Goal: Task Accomplishment & Management: Manage account settings

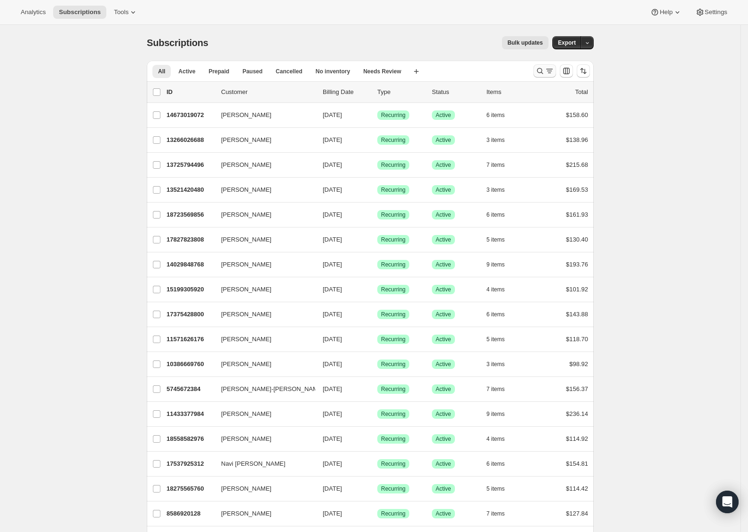
click at [543, 73] on icon "Search and filter results" at bounding box center [540, 71] width 6 height 6
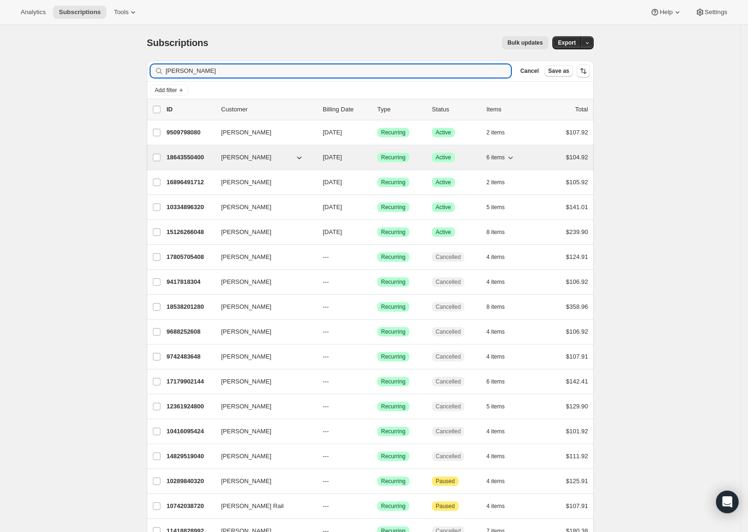
type input "lau"
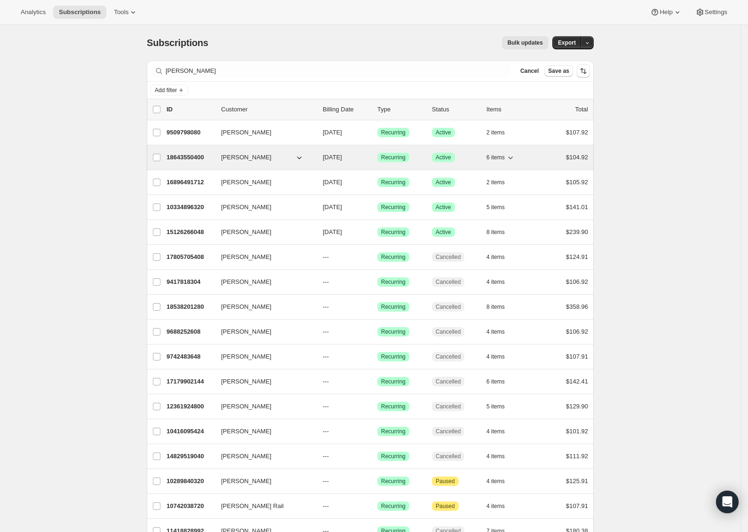
click at [205, 161] on p "18643550400" at bounding box center [190, 157] width 47 height 9
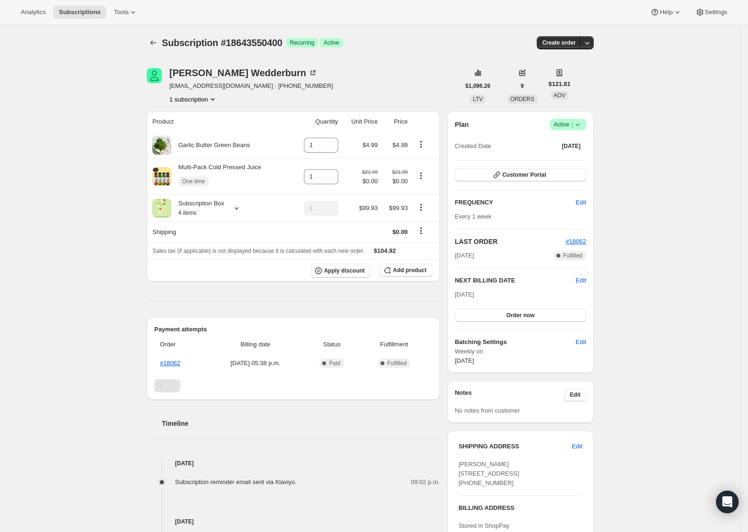
click at [586, 125] on span "Success Active |" at bounding box center [568, 124] width 36 height 11
click at [572, 157] on span "Cancel subscription" at bounding box center [568, 159] width 53 height 7
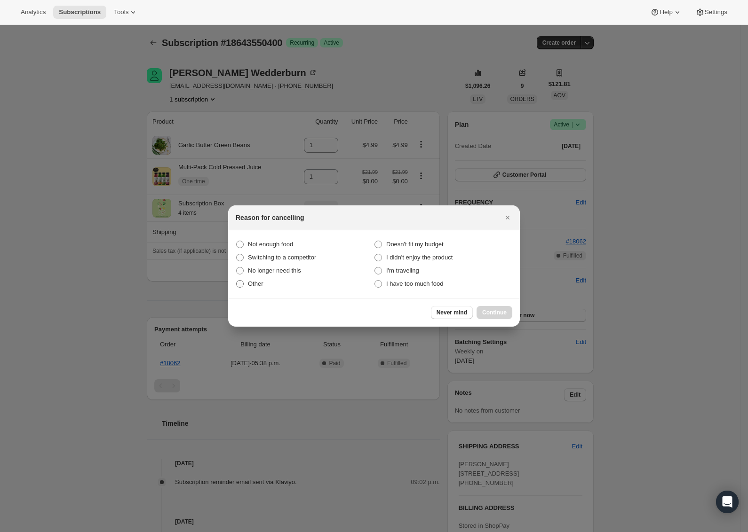
click at [262, 284] on span "Other" at bounding box center [256, 283] width 16 height 7
click at [237, 281] on input "Other" at bounding box center [236, 280] width 0 height 0
radio input "true"
click at [498, 311] on span "Continue" at bounding box center [494, 313] width 24 height 8
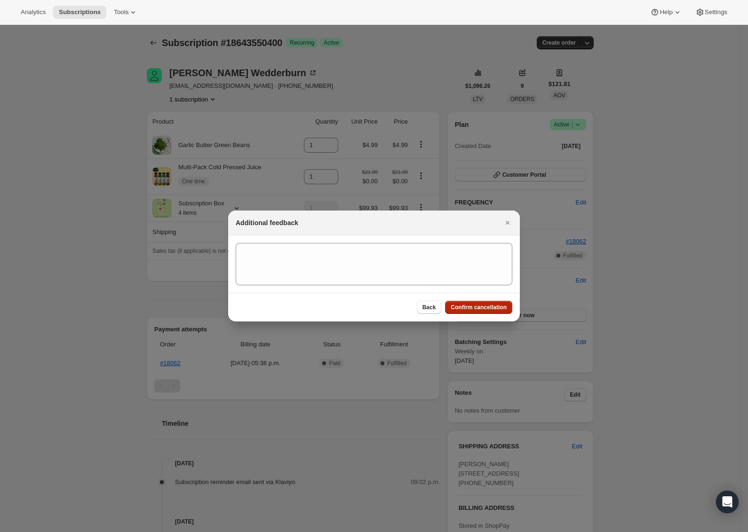
click at [489, 307] on span "Confirm cancellation" at bounding box center [479, 308] width 56 height 8
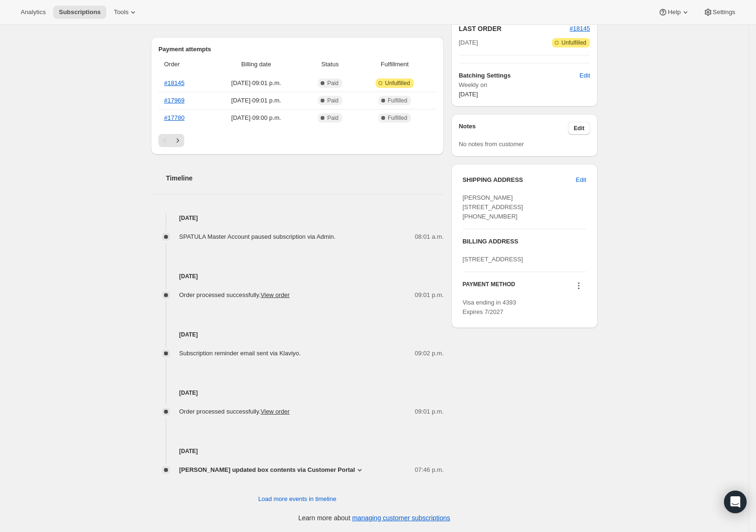
scroll to position [236, 0]
drag, startPoint x: 305, startPoint y: 496, endPoint x: 441, endPoint y: 469, distance: 139.2
click at [305, 496] on span "Load more events in timeline" at bounding box center [297, 499] width 78 height 9
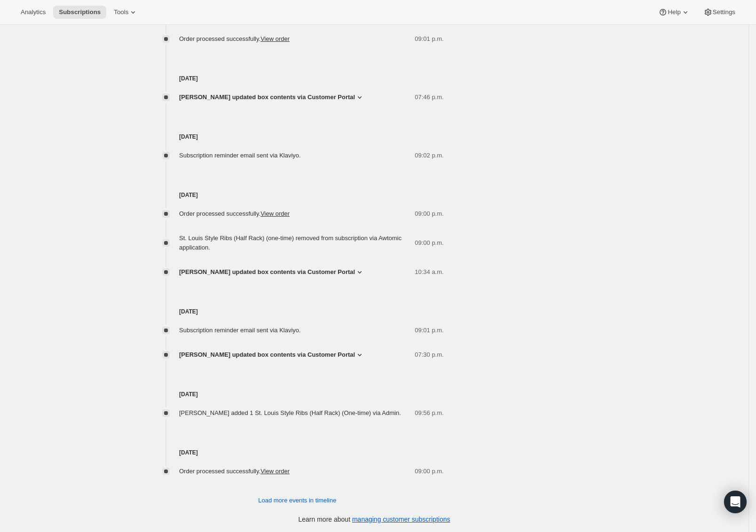
scroll to position [611, 0]
click at [296, 502] on span "Load more events in timeline" at bounding box center [297, 499] width 78 height 9
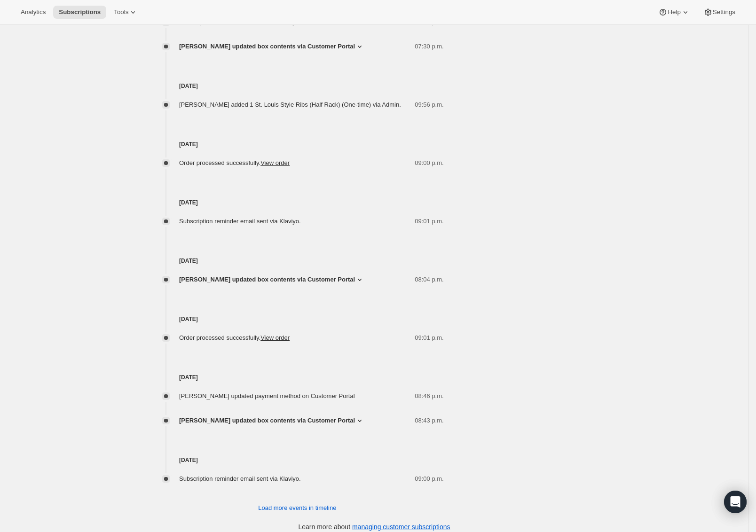
scroll to position [927, 0]
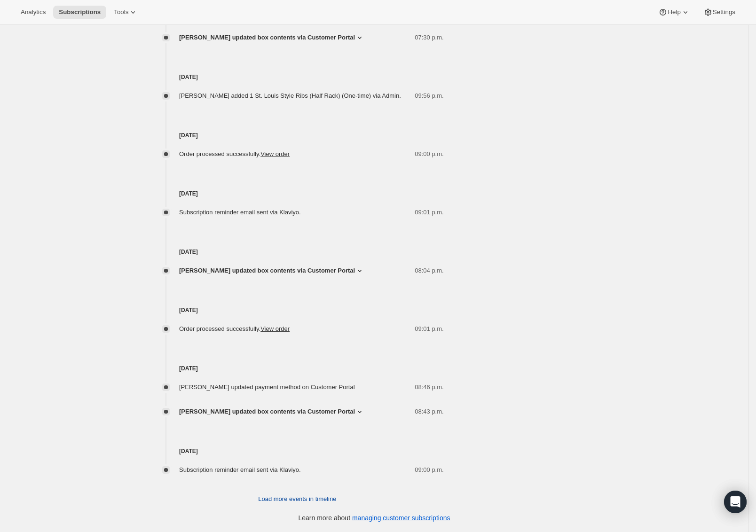
click at [319, 499] on span "Load more events in timeline" at bounding box center [297, 499] width 78 height 9
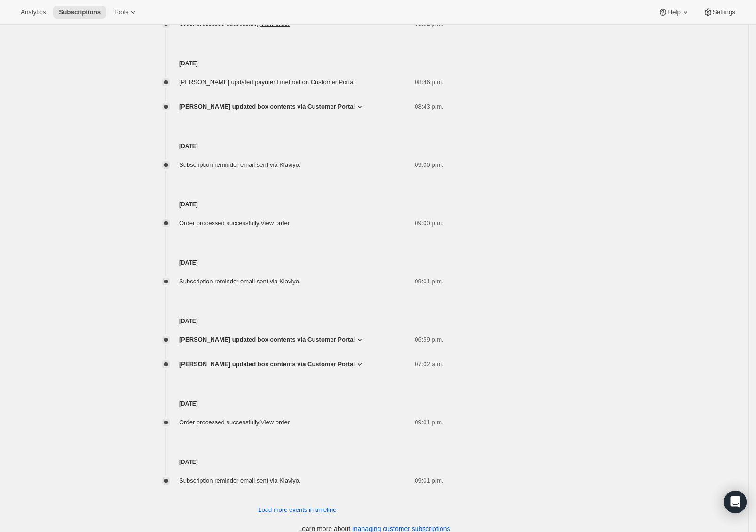
scroll to position [1243, 0]
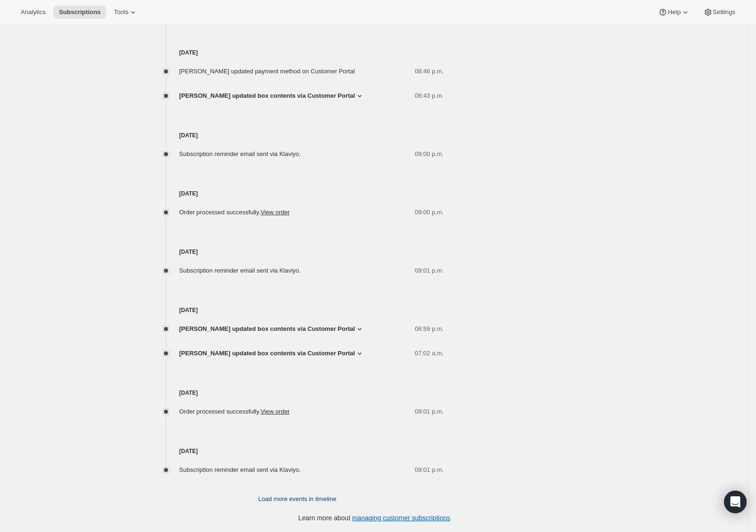
click at [318, 501] on span "Load more events in timeline" at bounding box center [297, 499] width 78 height 9
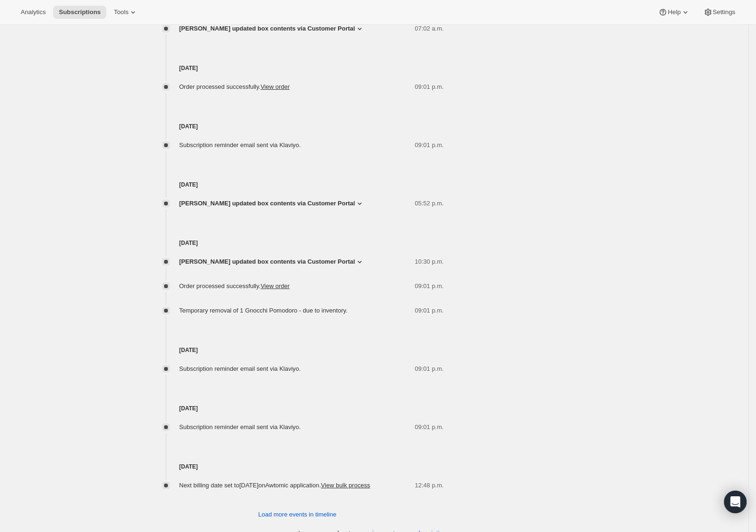
scroll to position [1593, 0]
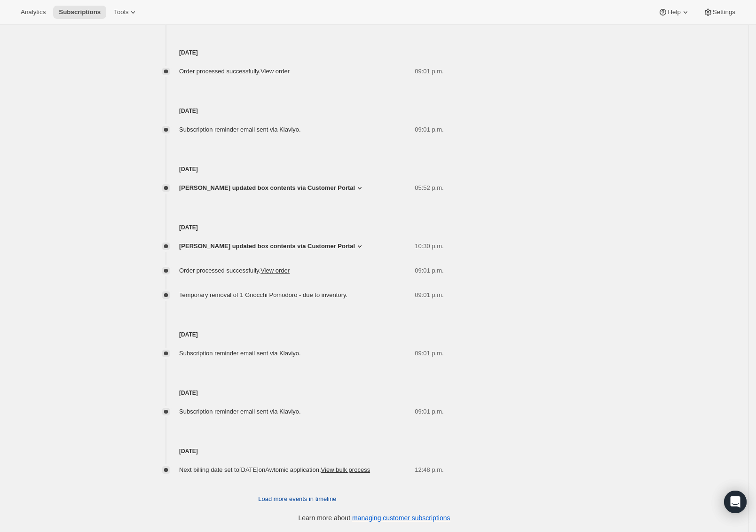
click at [283, 496] on span "Load more events in timeline" at bounding box center [297, 499] width 78 height 9
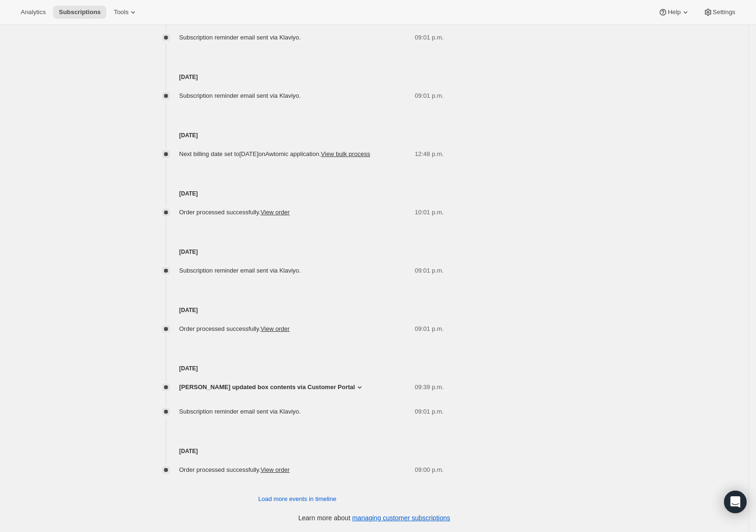
scroll to position [0, 0]
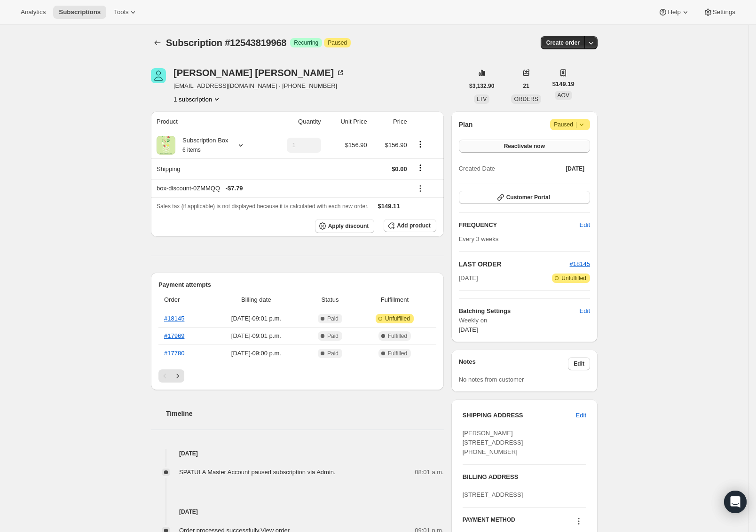
click at [570, 148] on button "Reactivate now" at bounding box center [524, 146] width 131 height 13
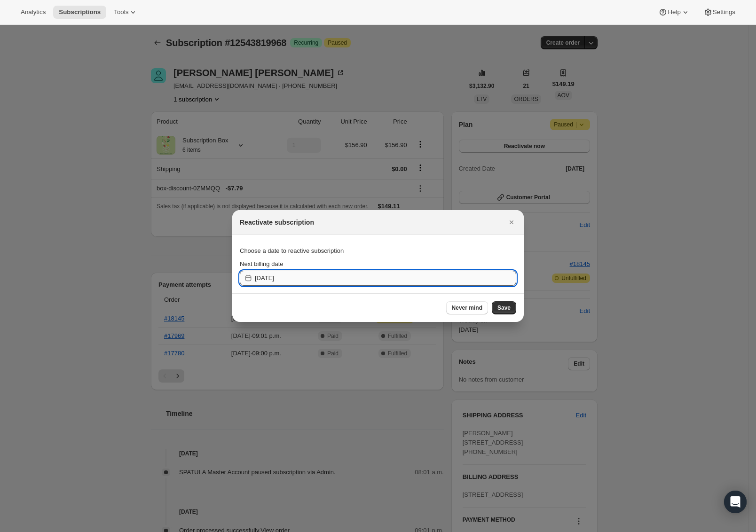
click at [278, 281] on input "[DATE]" at bounding box center [386, 278] width 262 height 15
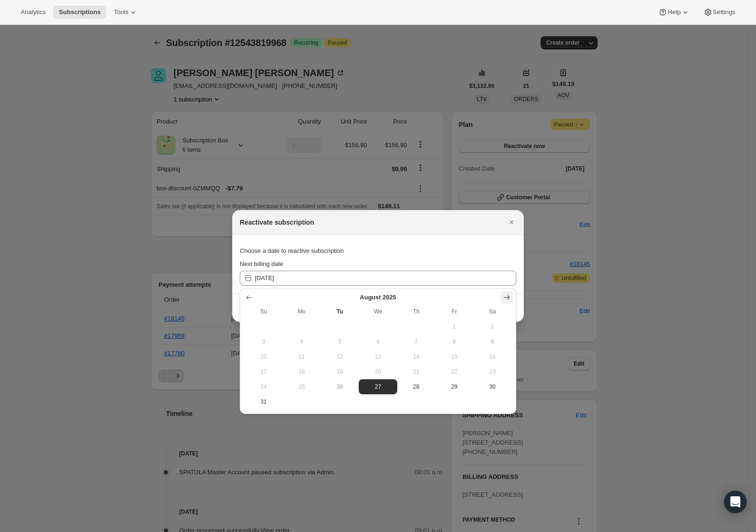
click at [503, 296] on icon "Show next month, September 2025" at bounding box center [506, 297] width 9 height 9
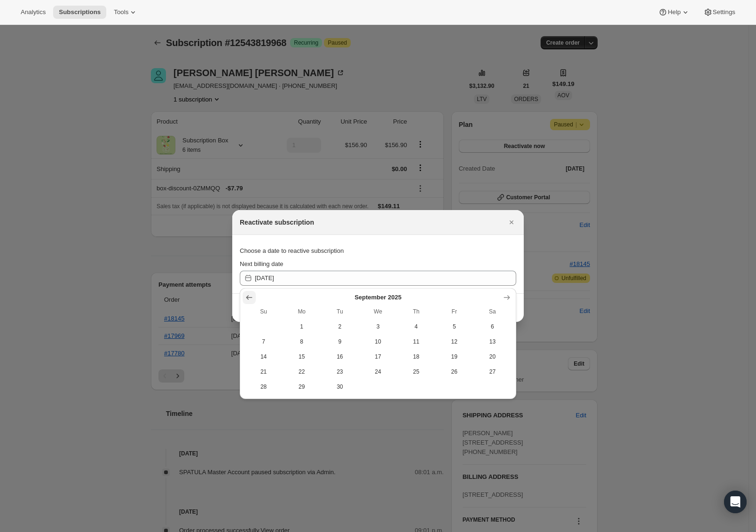
click at [247, 296] on icon "Show previous month, August 2025" at bounding box center [249, 297] width 6 height 5
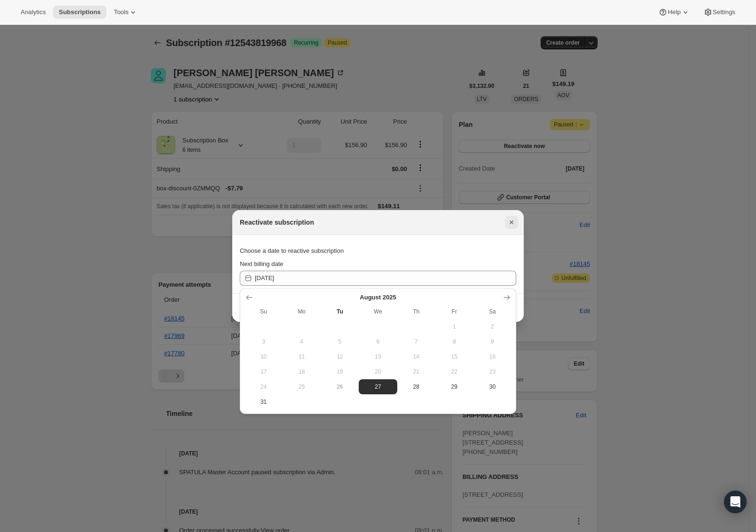
click at [511, 222] on icon "Close" at bounding box center [512, 223] width 4 height 4
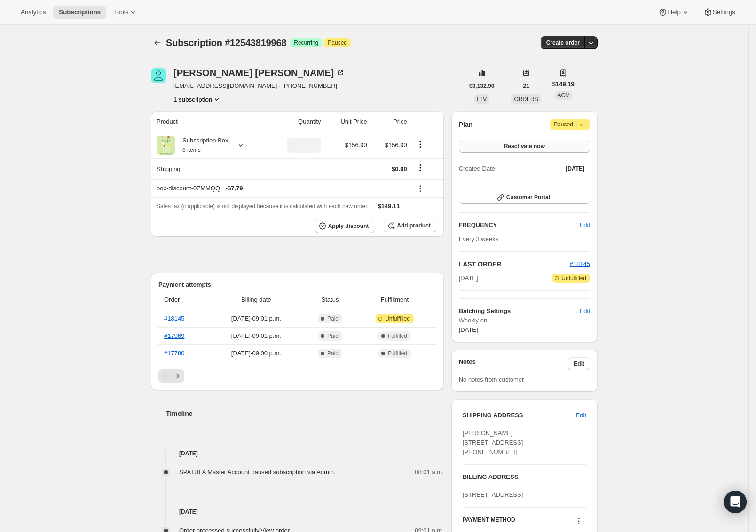
click at [556, 150] on button "Reactivate now" at bounding box center [524, 146] width 131 height 13
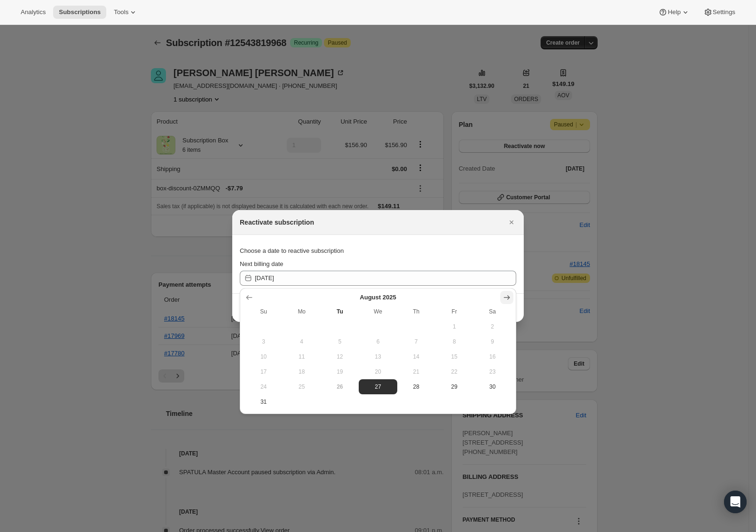
click at [506, 300] on icon "Show next month, September 2025" at bounding box center [506, 297] width 9 height 9
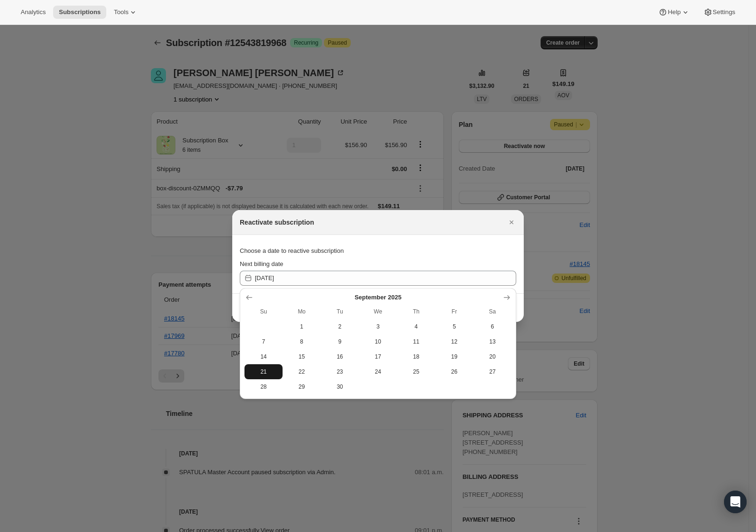
click at [264, 374] on span "21" at bounding box center [263, 372] width 31 height 8
type input "[DATE]"
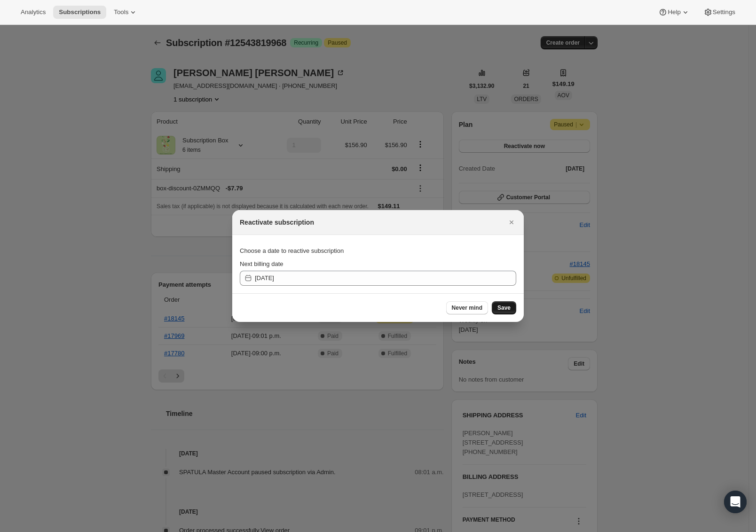
click at [502, 307] on span "Save" at bounding box center [504, 308] width 13 height 8
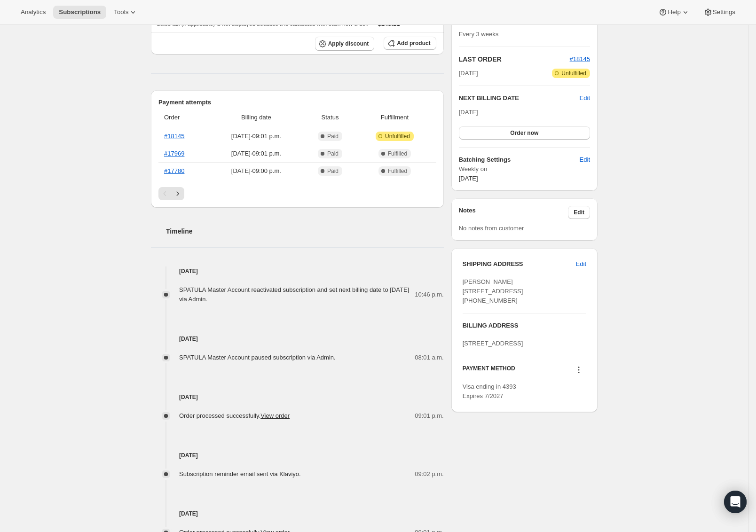
scroll to position [225, 0]
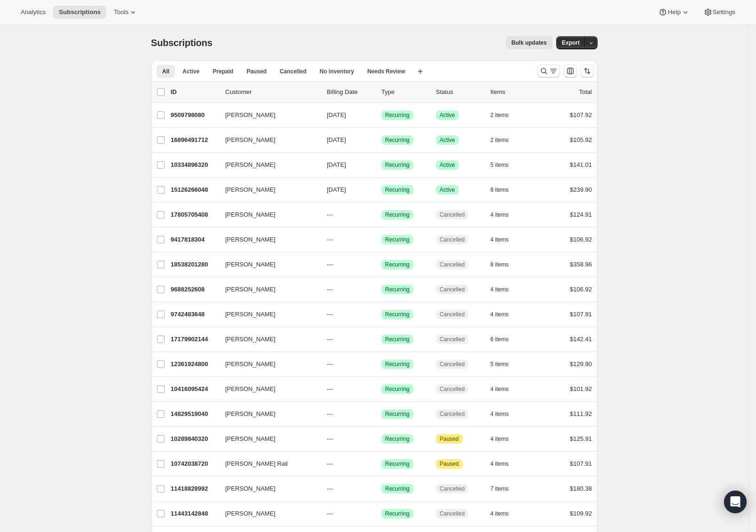
click at [523, 65] on div "All Active Prepaid Paused Cancelled No inventory Needs Review More views All Ac…" at bounding box center [340, 71] width 379 height 21
click at [489, 68] on div "All Active Prepaid Paused Cancelled No inventory Needs Review More views All Ac…" at bounding box center [340, 71] width 379 height 21
click at [548, 71] on icon "Search and filter results" at bounding box center [544, 70] width 9 height 9
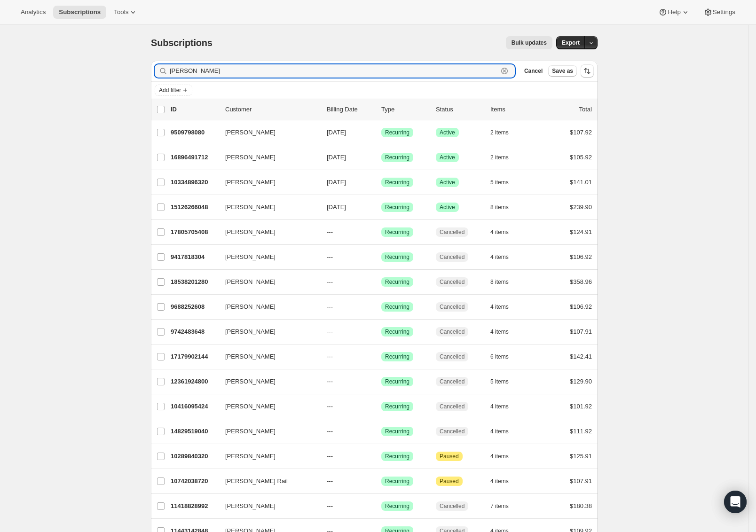
click at [507, 71] on icon "button" at bounding box center [504, 71] width 3 height 3
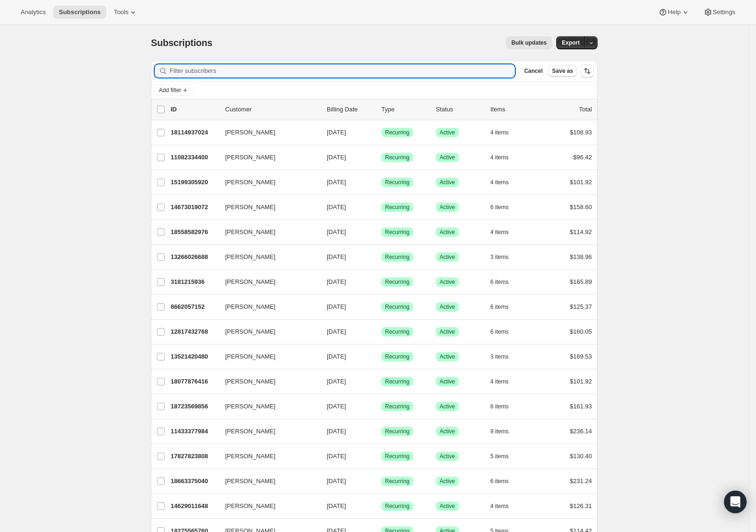
click at [200, 88] on div "Add filter" at bounding box center [374, 90] width 439 height 11
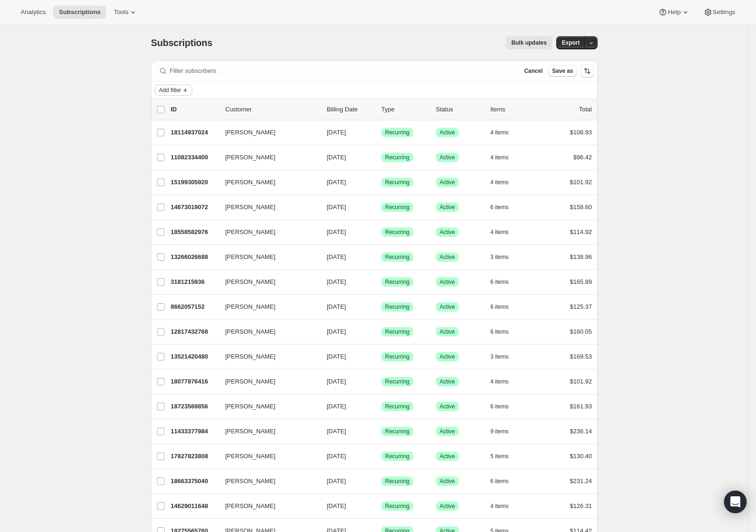
click at [189, 88] on icon "Add filter" at bounding box center [186, 91] width 8 height 8
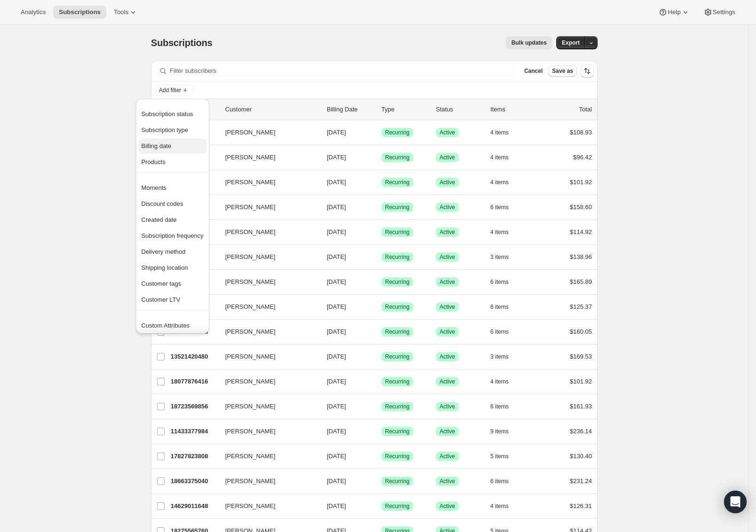
click at [182, 143] on span "Billing date" at bounding box center [173, 146] width 62 height 9
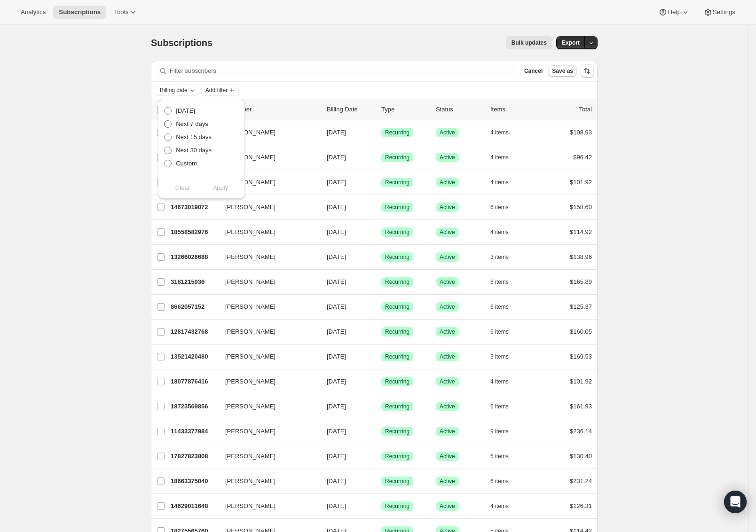
click at [191, 123] on span "Next 7 days" at bounding box center [192, 123] width 32 height 7
click at [165, 121] on input "Next 7 days" at bounding box center [164, 120] width 0 height 0
radio input "true"
click at [232, 187] on button "Apply" at bounding box center [220, 188] width 49 height 15
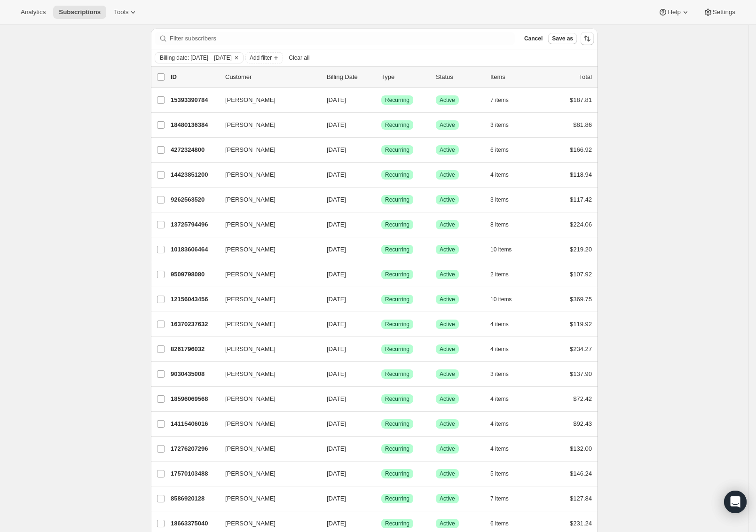
scroll to position [25, 0]
